Goal: Transaction & Acquisition: Purchase product/service

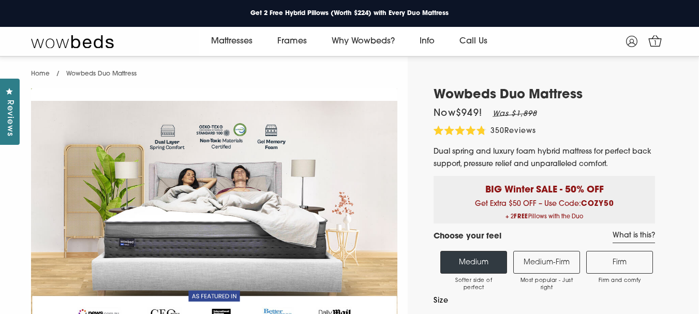
select select "Queen"
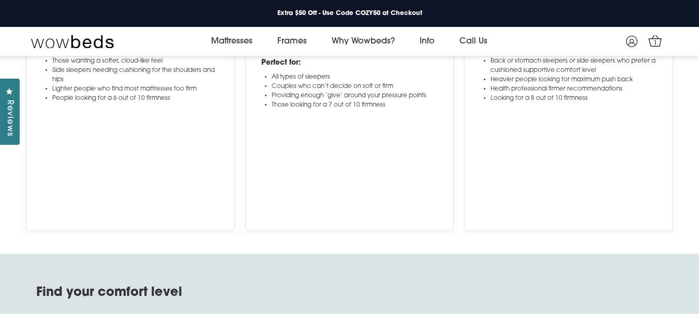
click at [242, 108] on div "Medium - Firm Most popular amongst [DEMOGRAPHIC_DATA] sleepers - A “just right”…" at bounding box center [349, 94] width 219 height 274
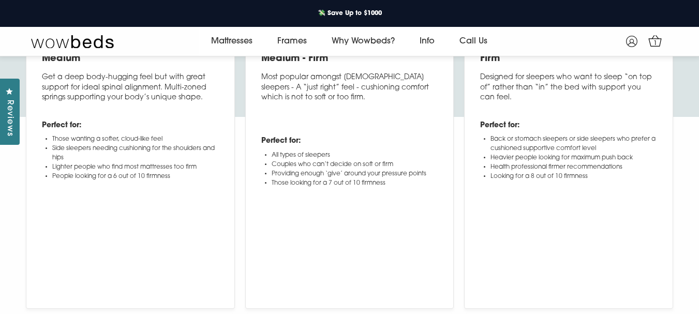
scroll to position [3815, 0]
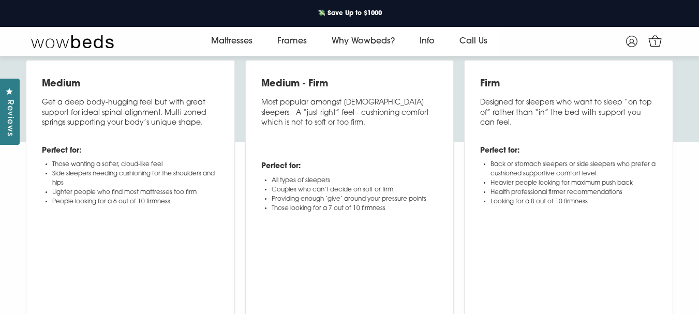
click at [275, 44] on h2 "Our comfort levels explained" at bounding box center [349, 33] width 699 height 21
click at [250, 44] on h2 "Our comfort levels explained" at bounding box center [349, 33] width 699 height 21
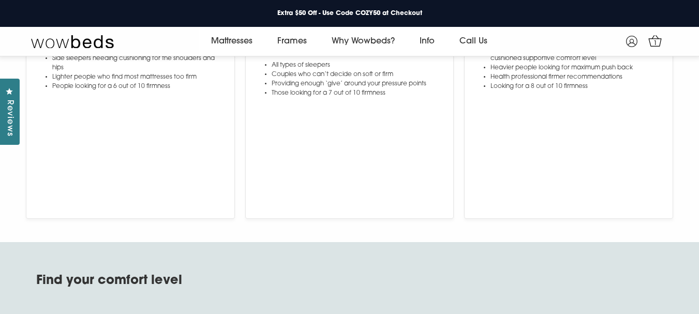
scroll to position [3918, 0]
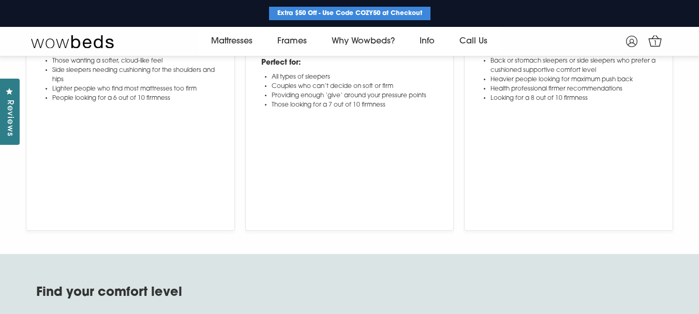
click at [356, 9] on p "Extra $50 Off - Use Code COZY50 at Checkout" at bounding box center [349, 13] width 161 height 13
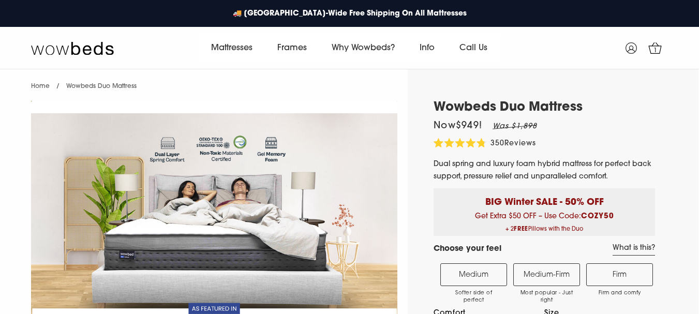
select select "Medium-Firm"
select select "Queen"
click at [600, 215] on b "COZY50" at bounding box center [597, 217] width 33 height 8
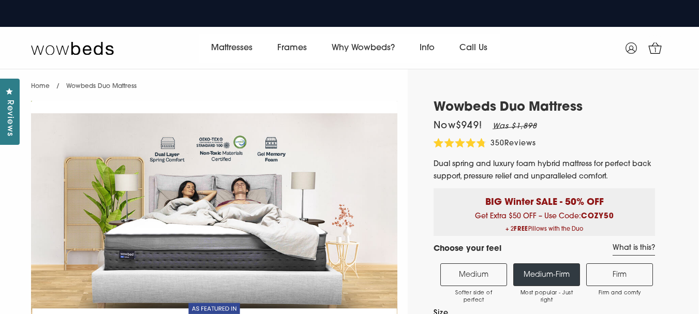
drag, startPoint x: 600, startPoint y: 215, endPoint x: 627, endPoint y: 220, distance: 27.0
click at [627, 220] on div "BIG Winter SALE - 50% OFF Get Extra $50 OFF – Use Code: COZY50 + 2 FREE Pillows…" at bounding box center [543, 212] width 221 height 48
click at [604, 215] on b "COZY50" at bounding box center [597, 217] width 33 height 8
copy b "COZY50"
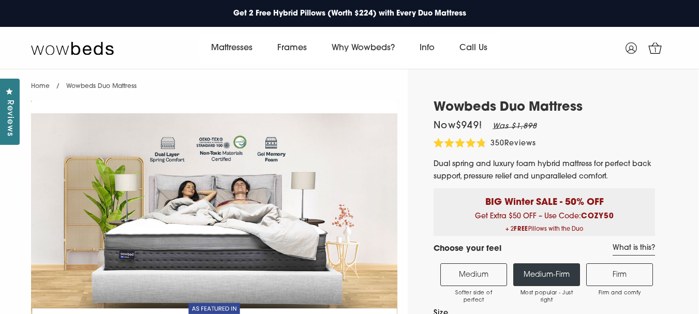
click at [473, 279] on label "Medium Softer side of perfect" at bounding box center [473, 274] width 67 height 23
click at [0, 0] on input "Medium Softer side of perfect" at bounding box center [0, 0] width 0 height 0
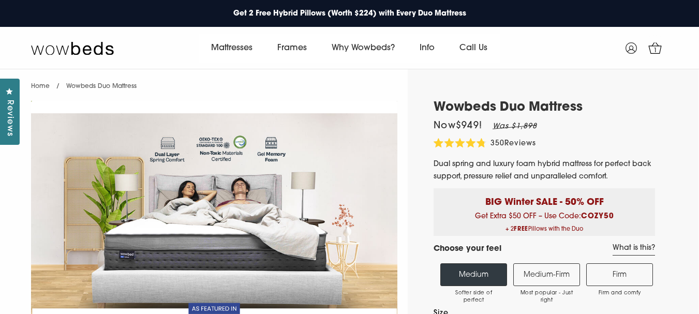
click at [542, 269] on label "Medium-Firm Most popular - Just right" at bounding box center [546, 274] width 67 height 23
click at [0, 0] on input "Medium-Firm Most popular - Just right" at bounding box center [0, 0] width 0 height 0
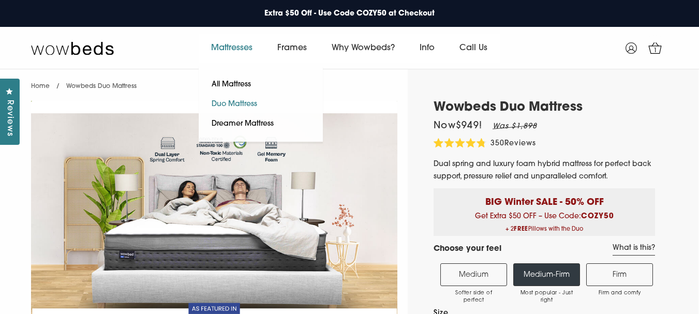
click at [238, 104] on link "Duo Mattress" at bounding box center [234, 105] width 71 height 20
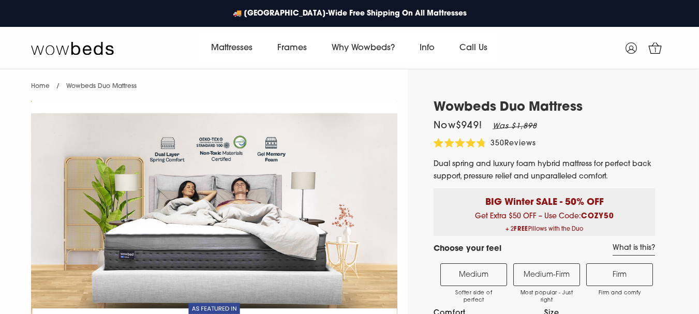
select select "Medium-Firm"
select select "Queen"
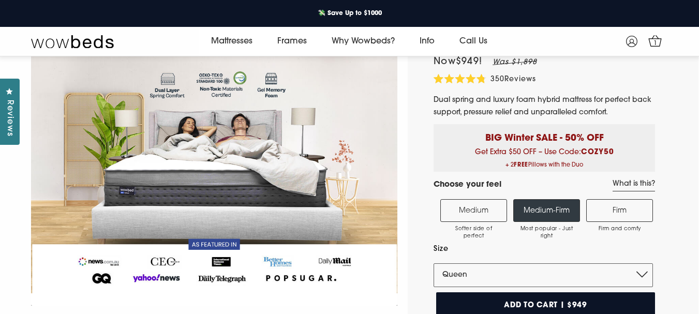
click at [491, 219] on label "Medium Softer side of perfect" at bounding box center [473, 210] width 67 height 23
click at [0, 0] on input "Medium Softer side of perfect" at bounding box center [0, 0] width 0 height 0
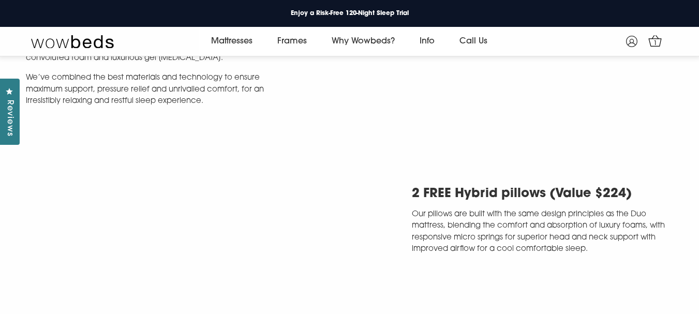
scroll to position [2327, 0]
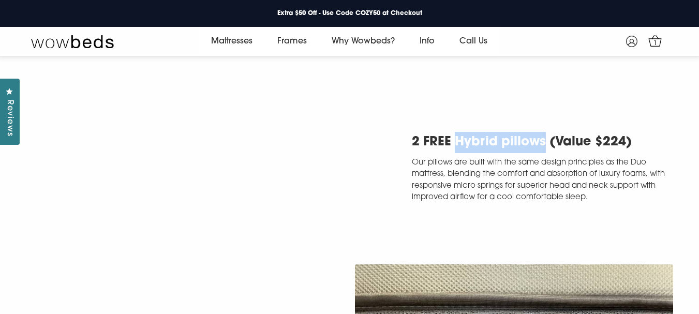
drag, startPoint x: 541, startPoint y: 191, endPoint x: 456, endPoint y: 193, distance: 85.4
click at [456, 153] on h2 "2 FREE Hybrid pillows (Value $224)" at bounding box center [543, 142] width 262 height 21
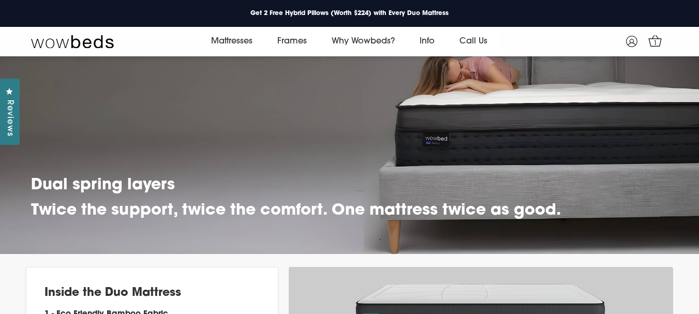
scroll to position [3413, 0]
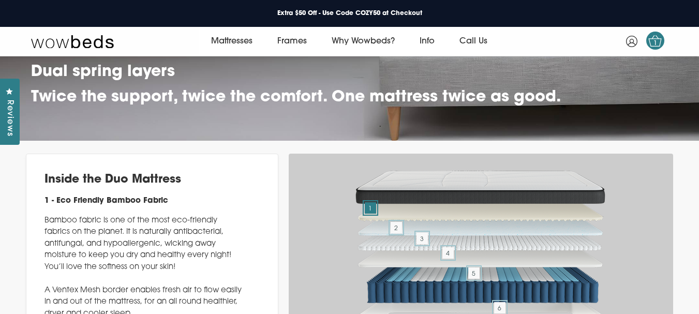
click at [653, 39] on span "1" at bounding box center [655, 43] width 10 height 10
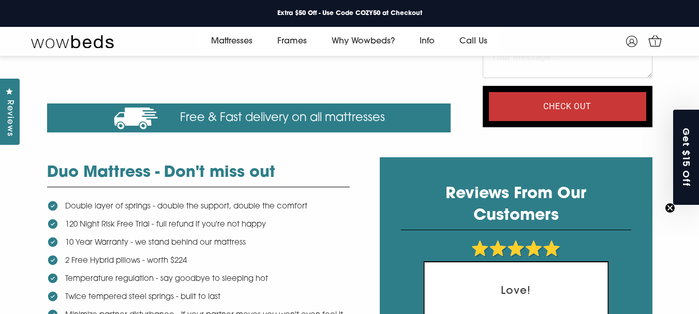
scroll to position [143, 0]
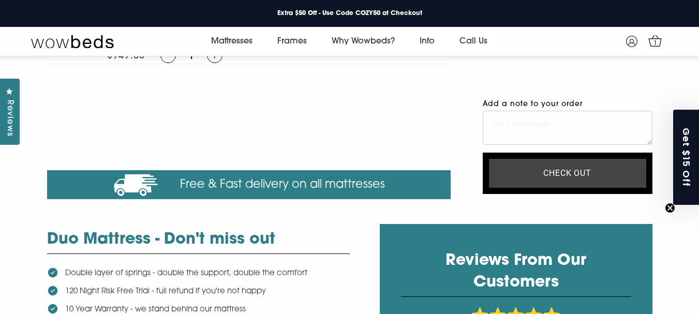
click at [537, 175] on input "Check out" at bounding box center [567, 173] width 157 height 29
